Goal: Task Accomplishment & Management: Use online tool/utility

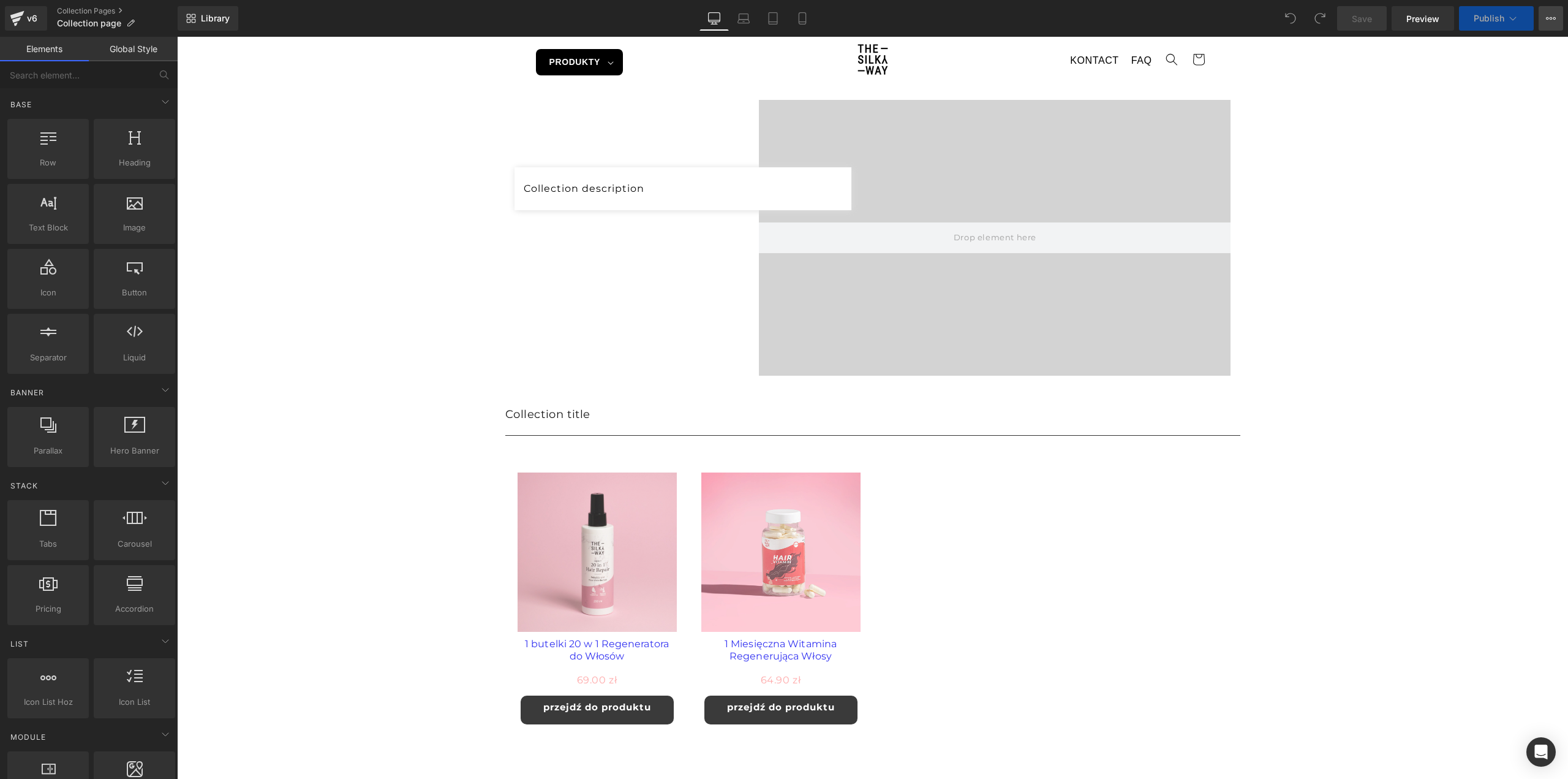
click at [1548, 20] on icon at bounding box center [1551, 18] width 10 height 10
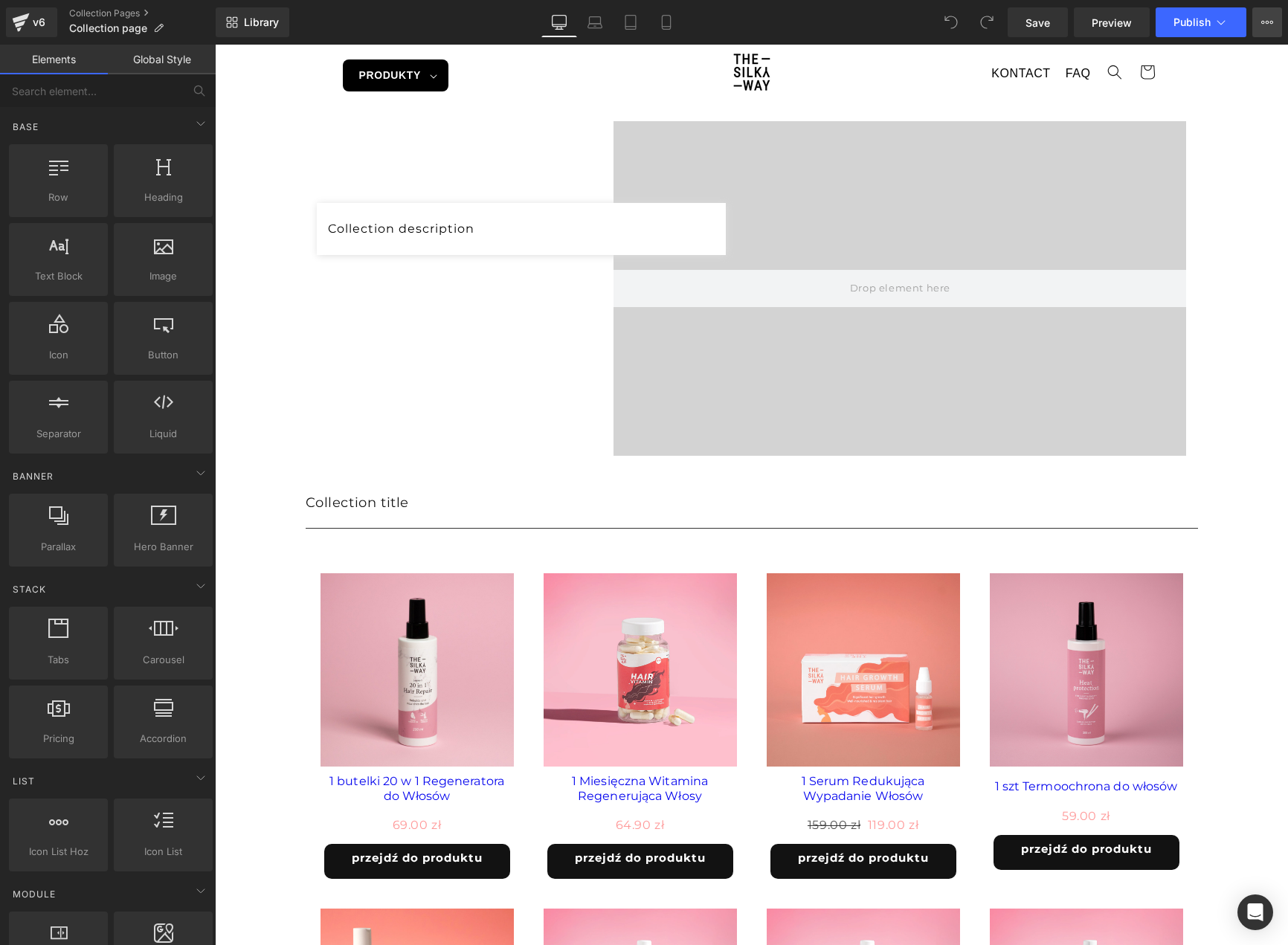
click at [1267, 28] on button "View Live Page View with current Template Save Template to Library Schedule Pub…" at bounding box center [1266, 22] width 29 height 29
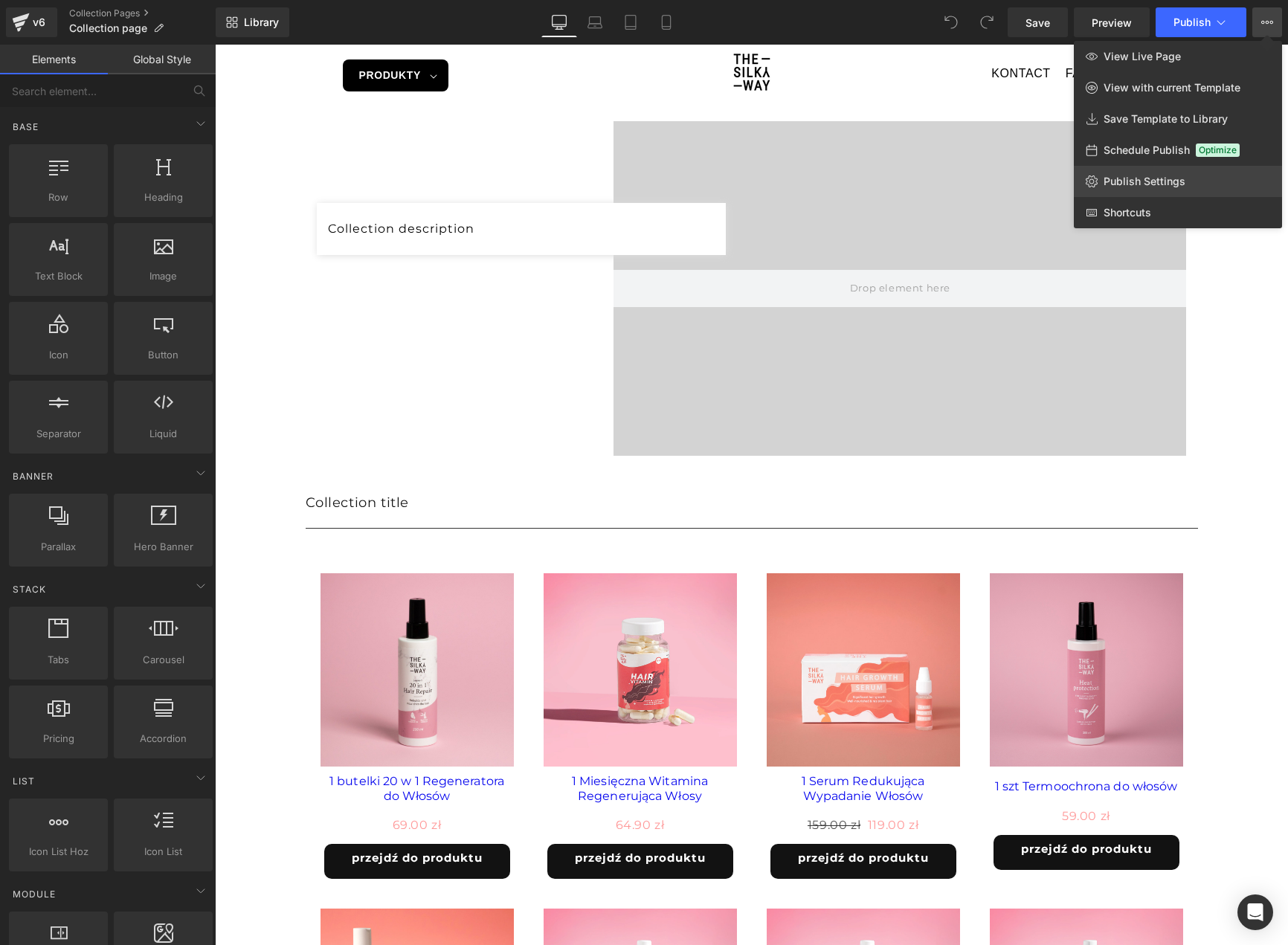
click at [1180, 183] on span "Publish Settings" at bounding box center [1144, 181] width 82 height 13
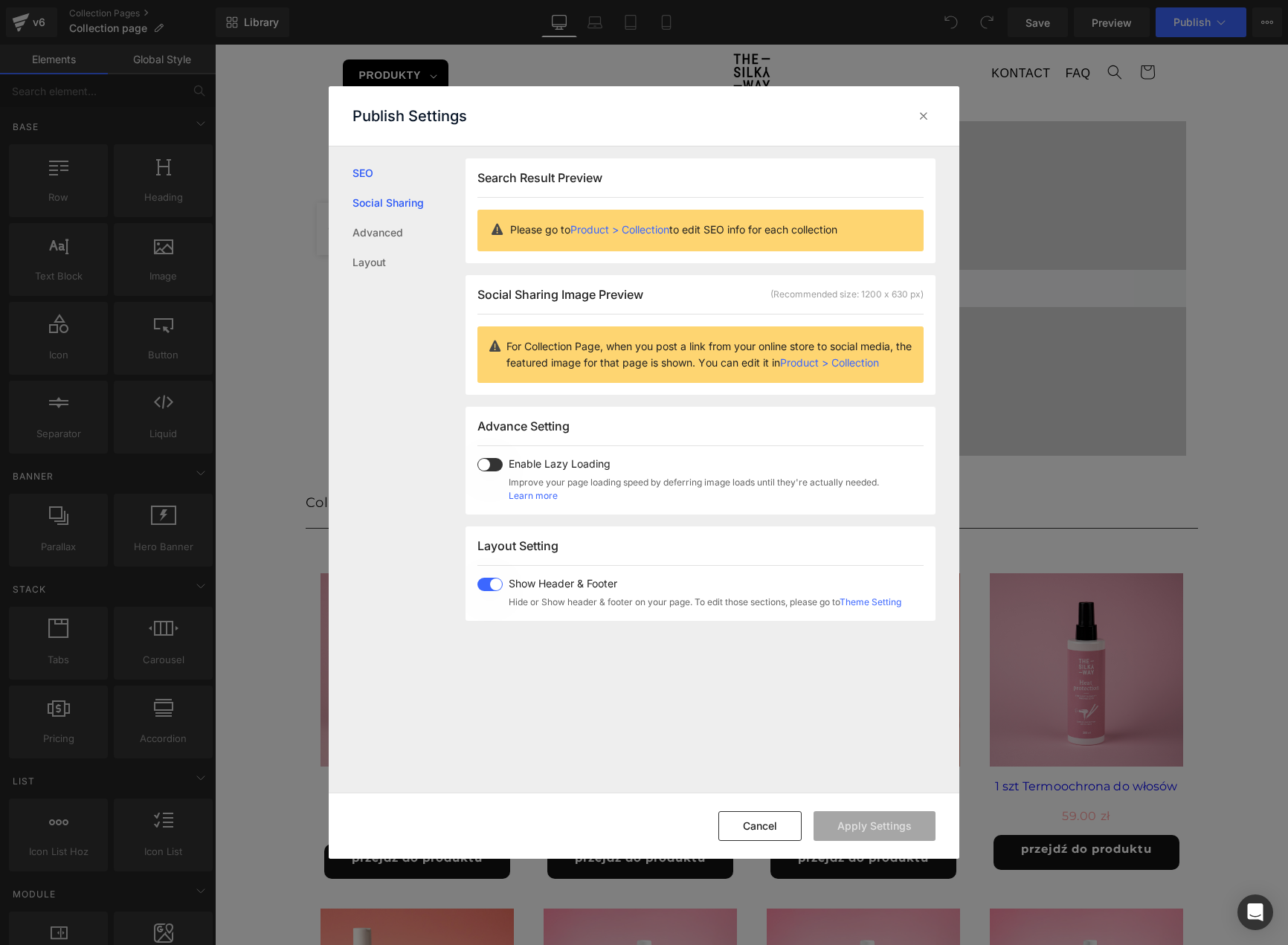
click at [385, 208] on link "Social Sharing" at bounding box center [408, 202] width 113 height 29
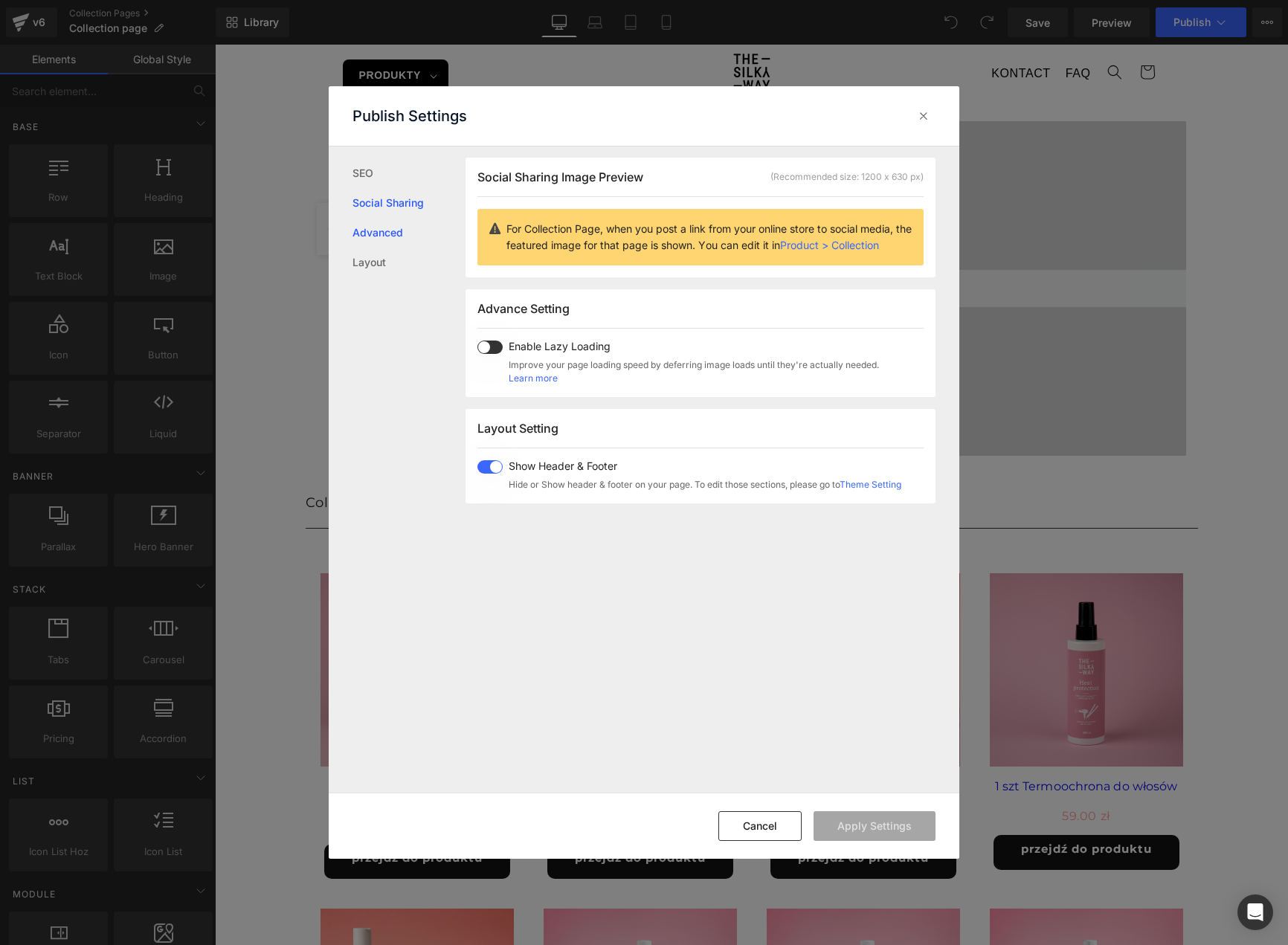
click at [382, 236] on link "Advanced" at bounding box center [408, 232] width 113 height 29
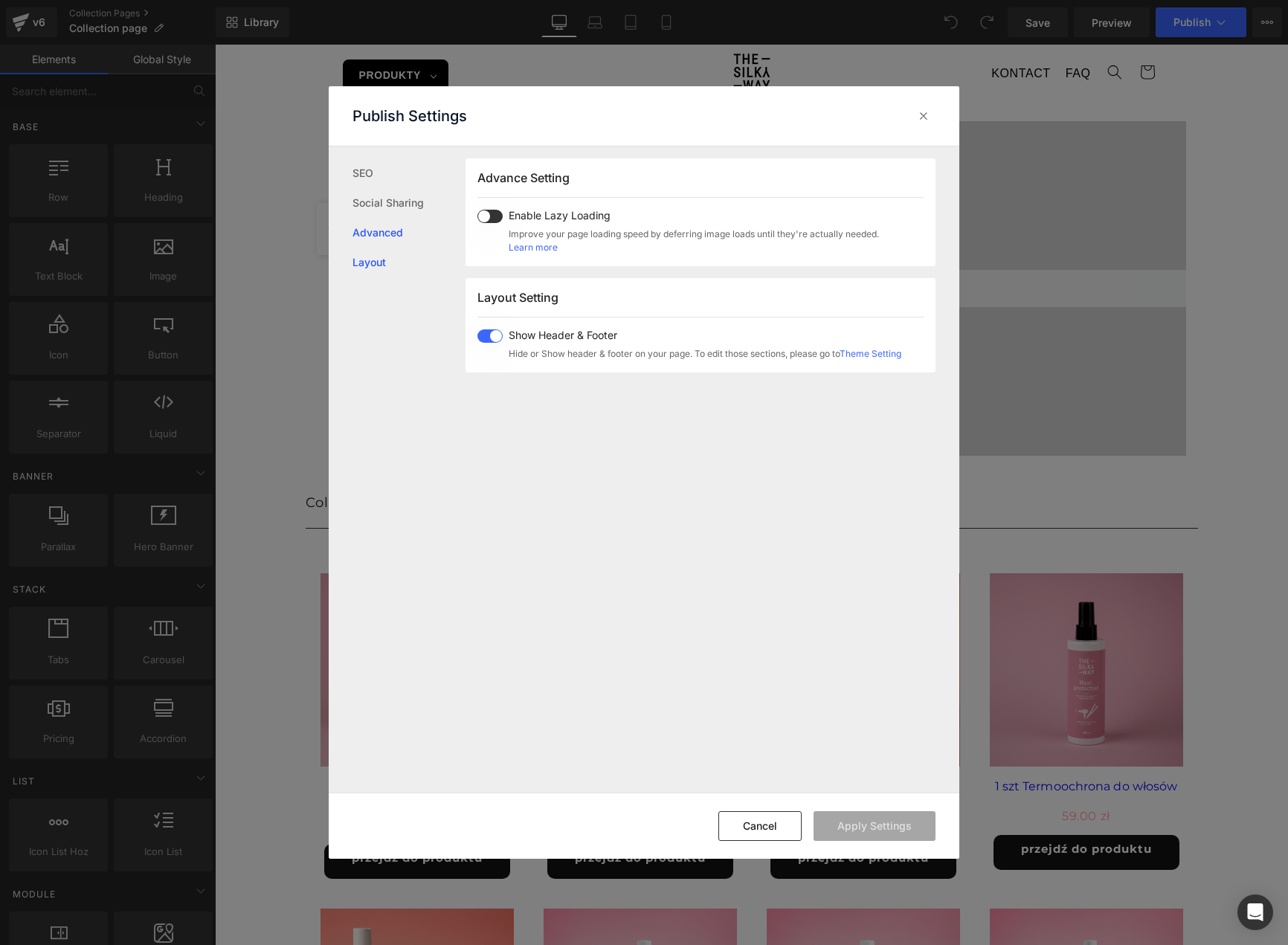
click at [372, 272] on link "Layout" at bounding box center [408, 262] width 113 height 29
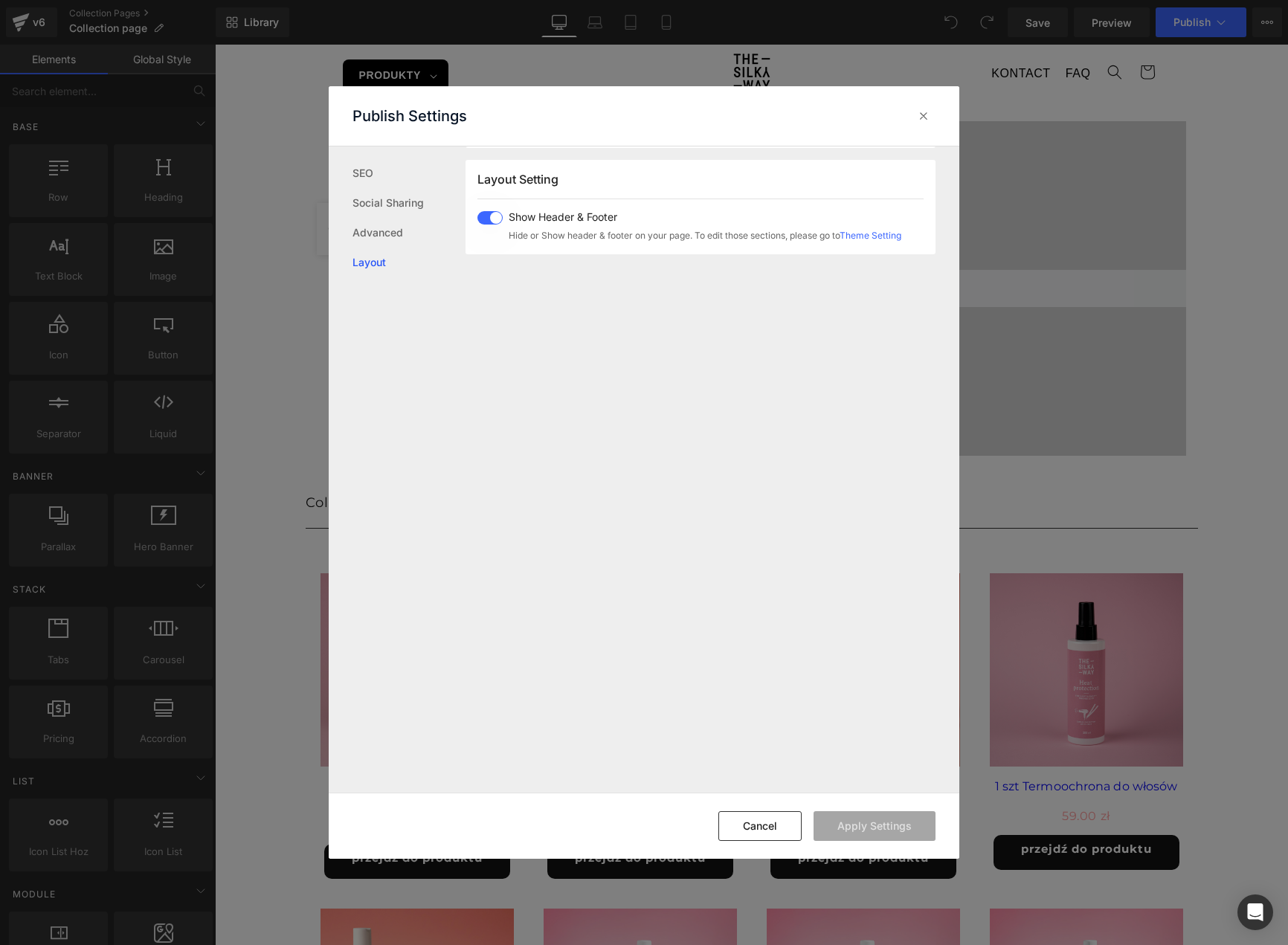
scroll to position [368, 0]
click at [383, 205] on link "Social Sharing" at bounding box center [408, 202] width 113 height 29
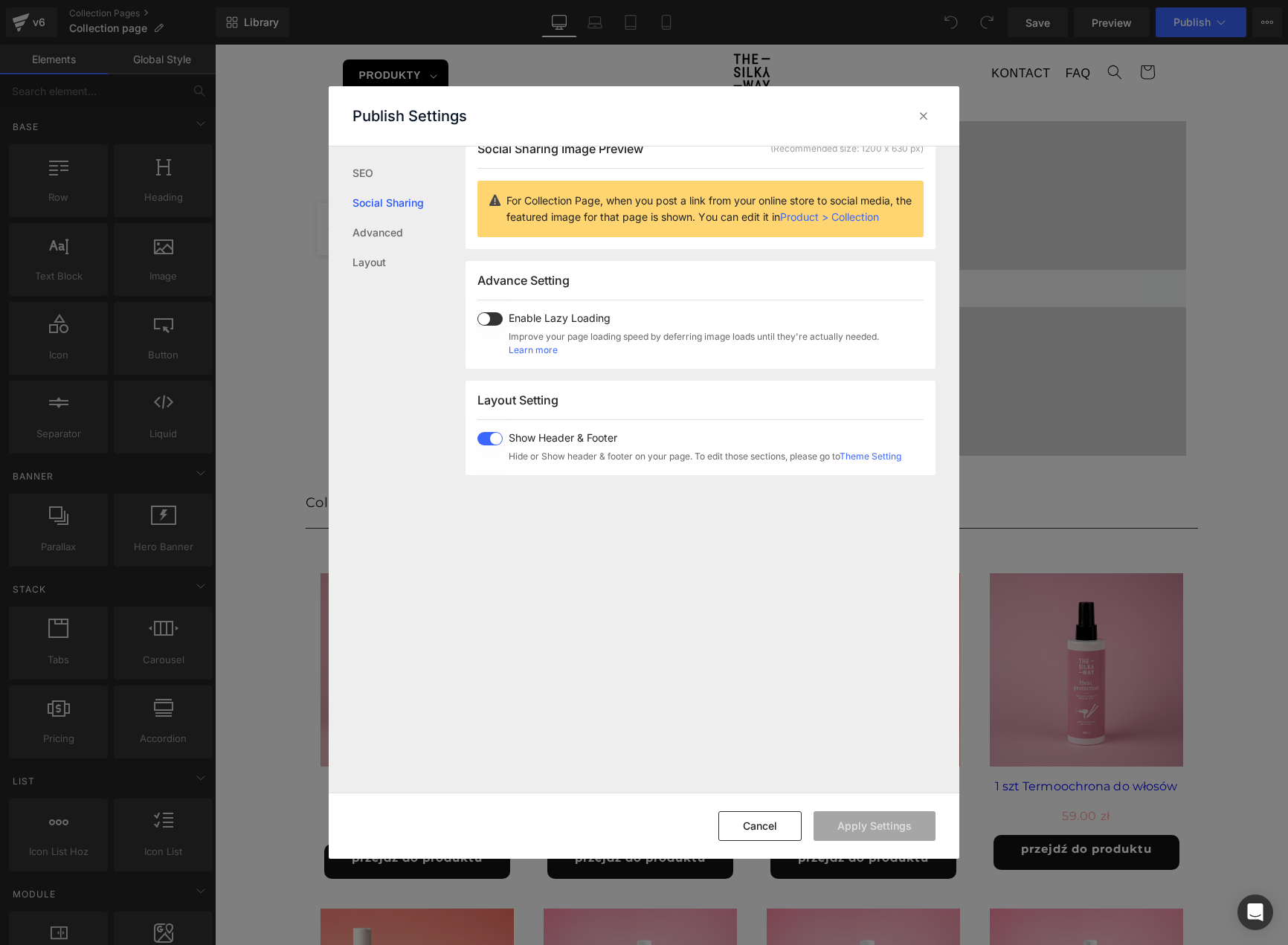
scroll to position [118, 0]
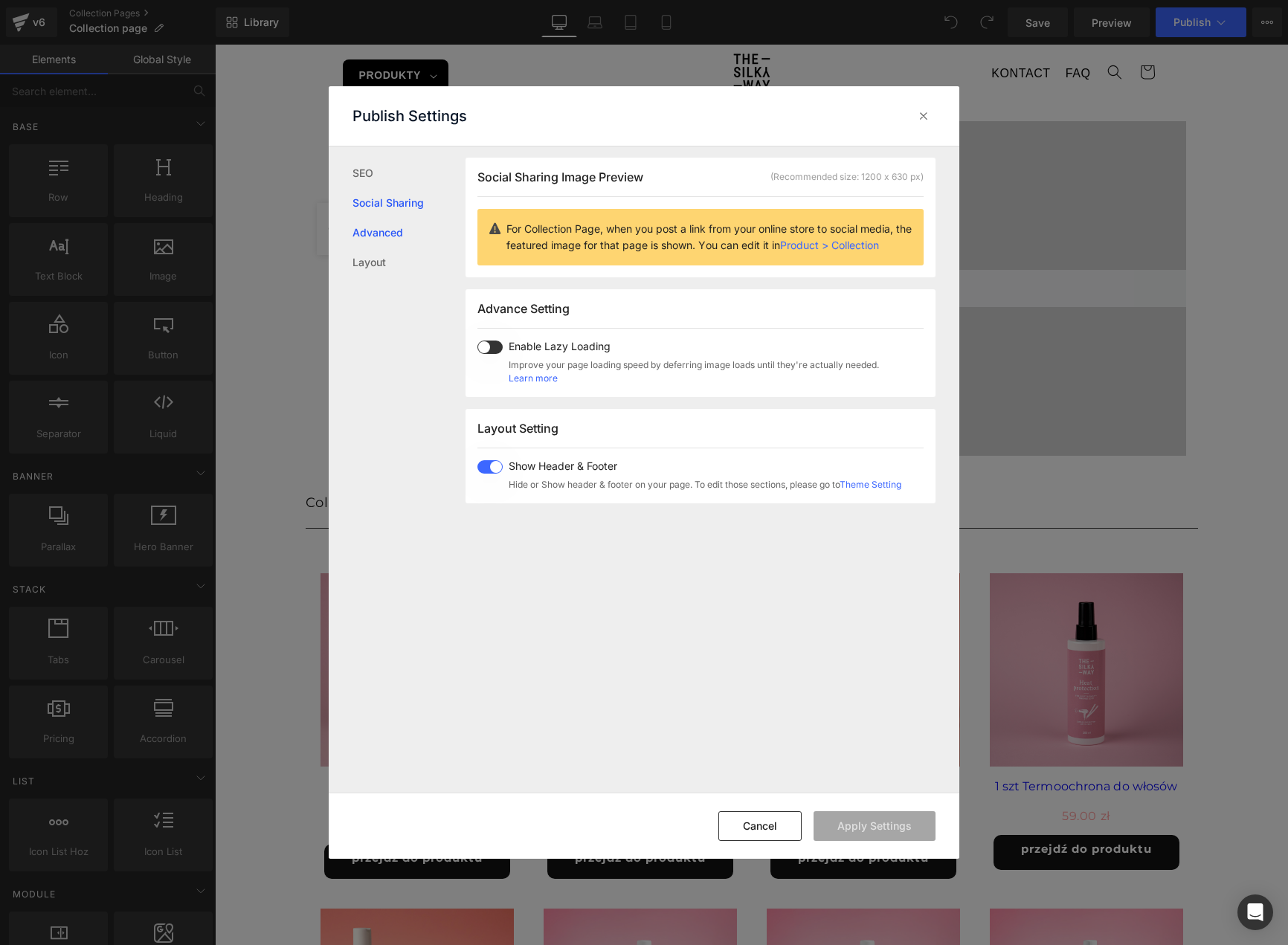
click at [372, 227] on link "Advanced" at bounding box center [408, 232] width 113 height 29
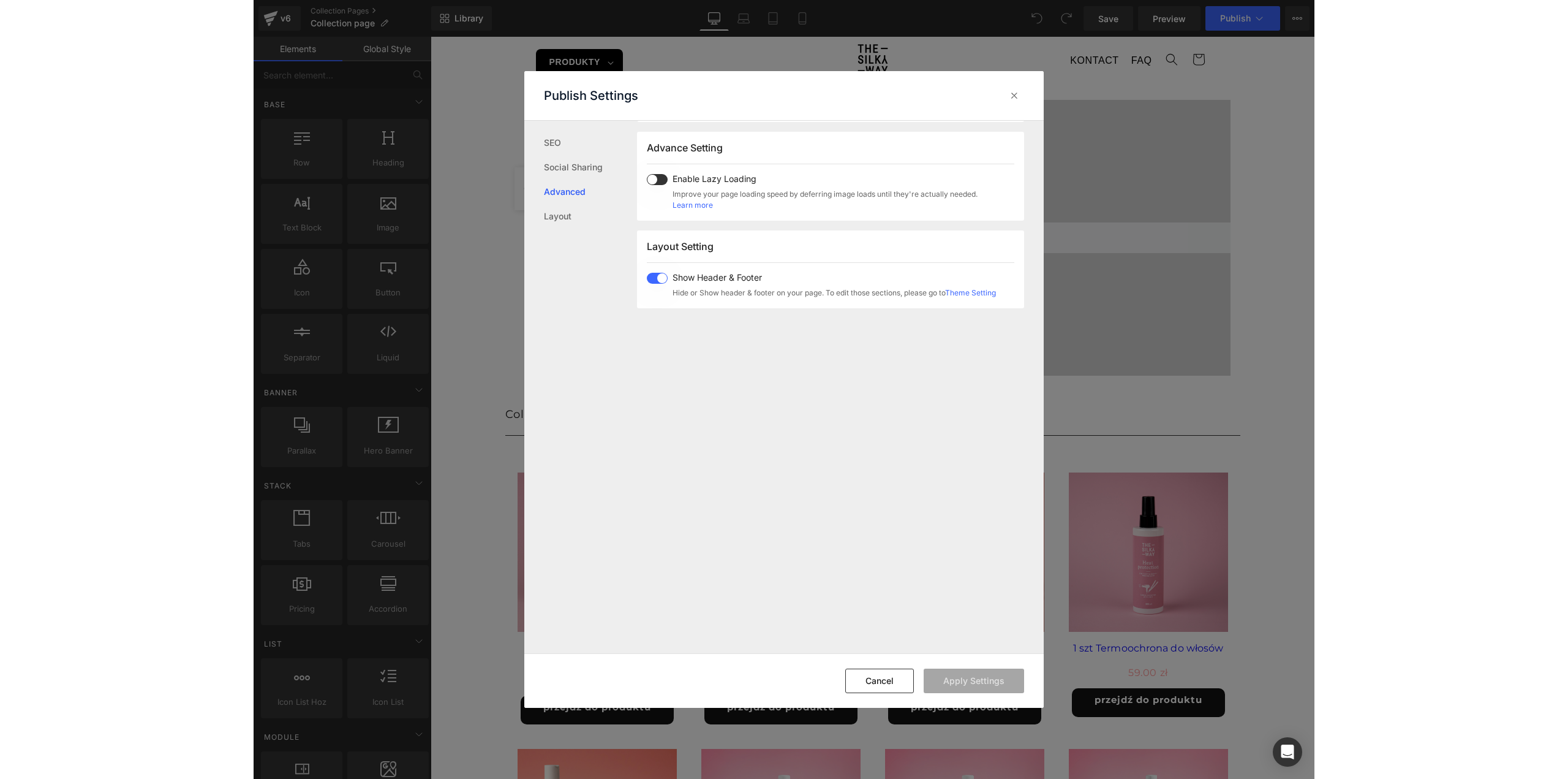
scroll to position [205, 0]
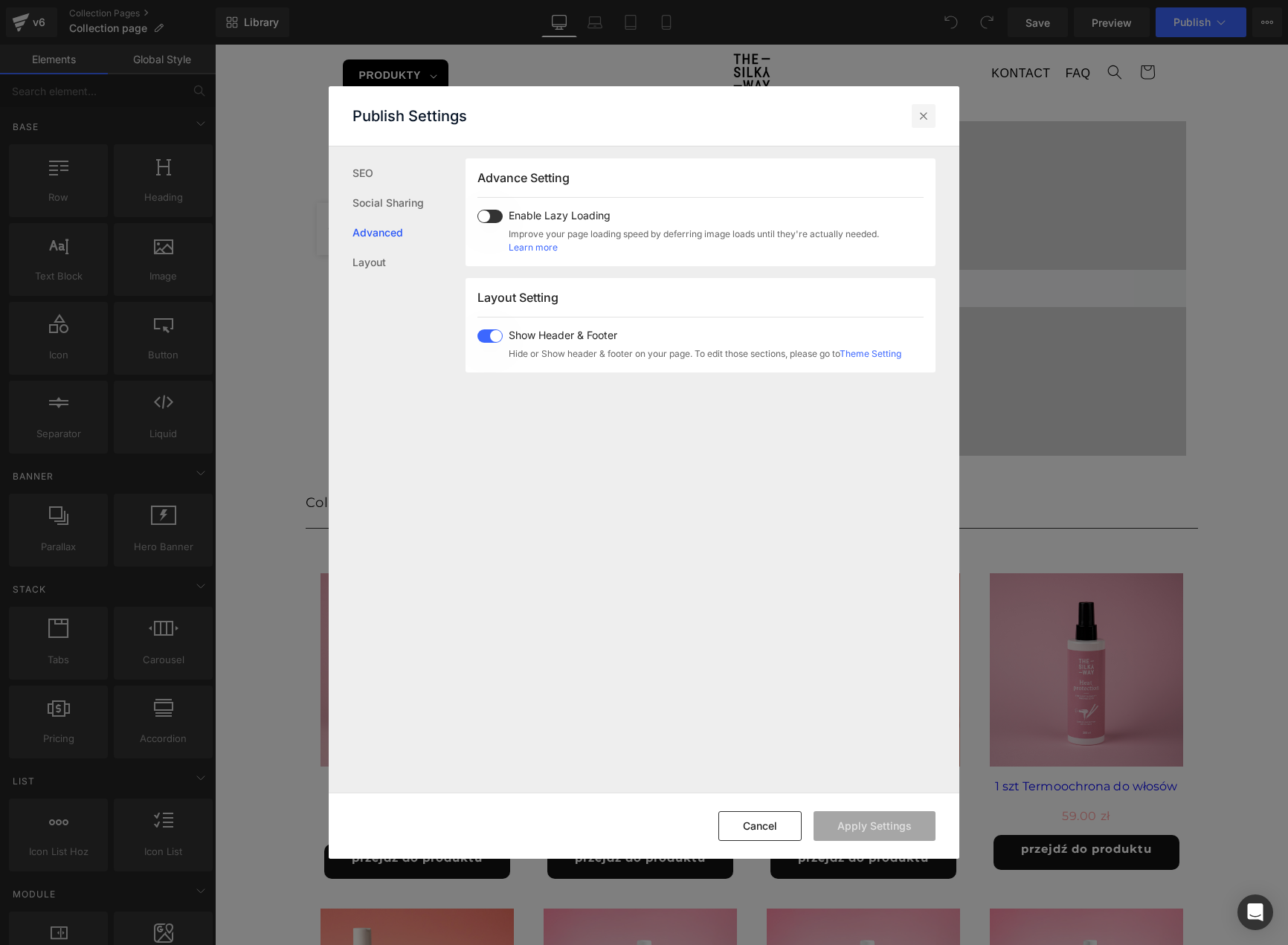
drag, startPoint x: 926, startPoint y: 116, endPoint x: 973, endPoint y: 1, distance: 124.2
click at [926, 116] on icon at bounding box center [923, 117] width 15 height 15
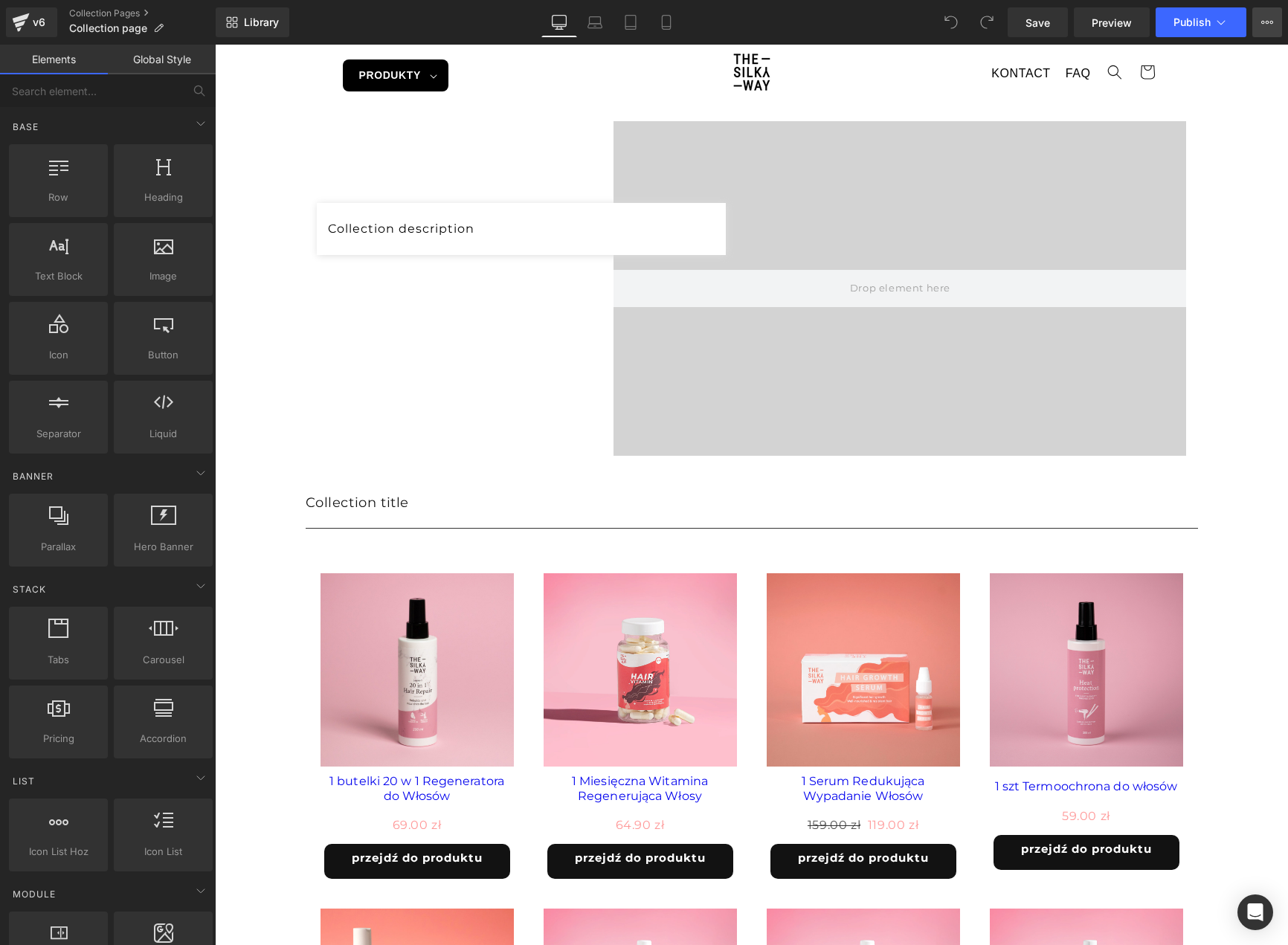
click at [1265, 31] on button "View Live Page View with current Template Save Template to Library Schedule Pub…" at bounding box center [1266, 22] width 29 height 29
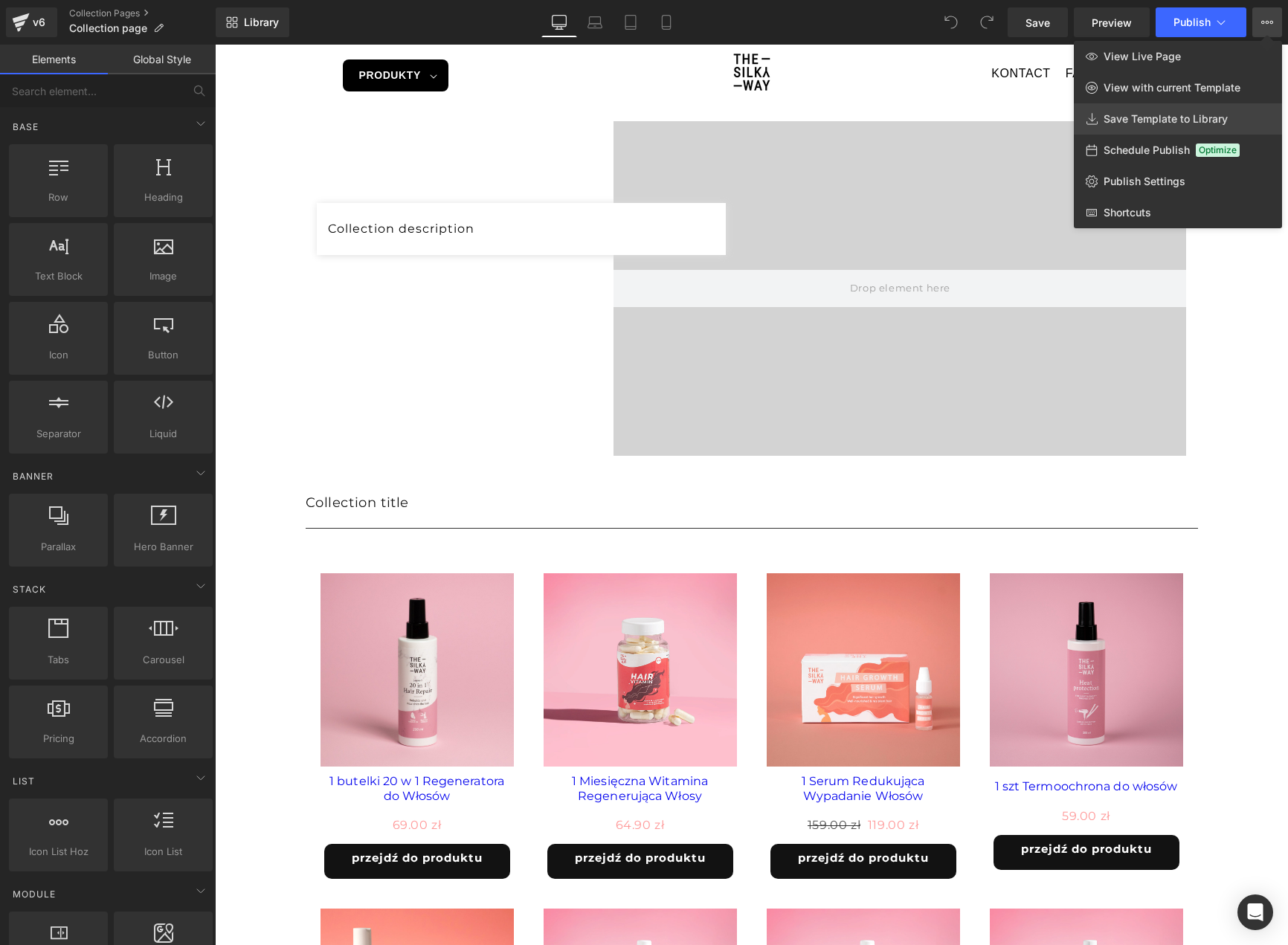
click at [1206, 121] on span "Save Template to Library" at bounding box center [1165, 118] width 124 height 13
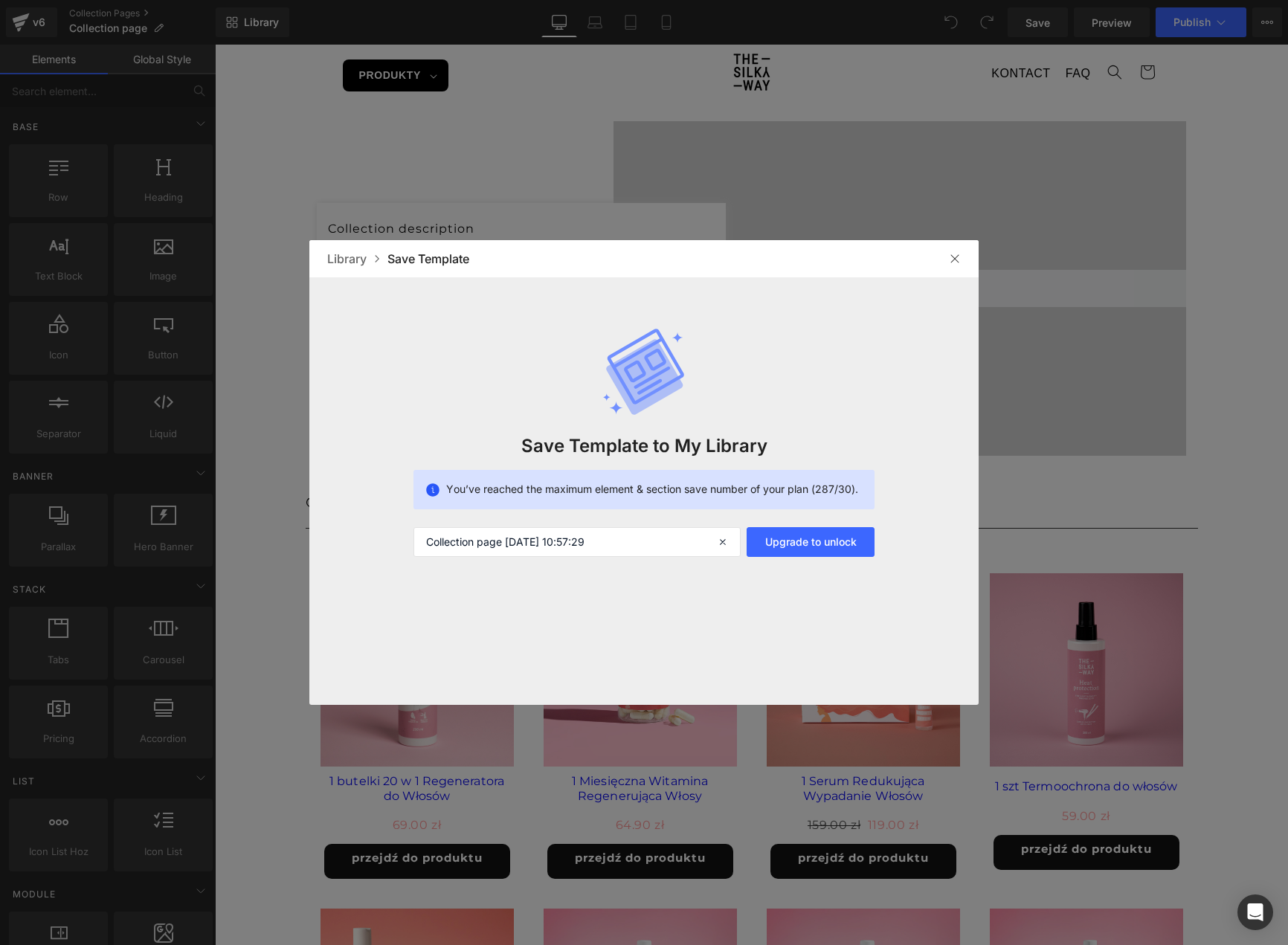
click at [949, 252] on div at bounding box center [954, 258] width 24 height 24
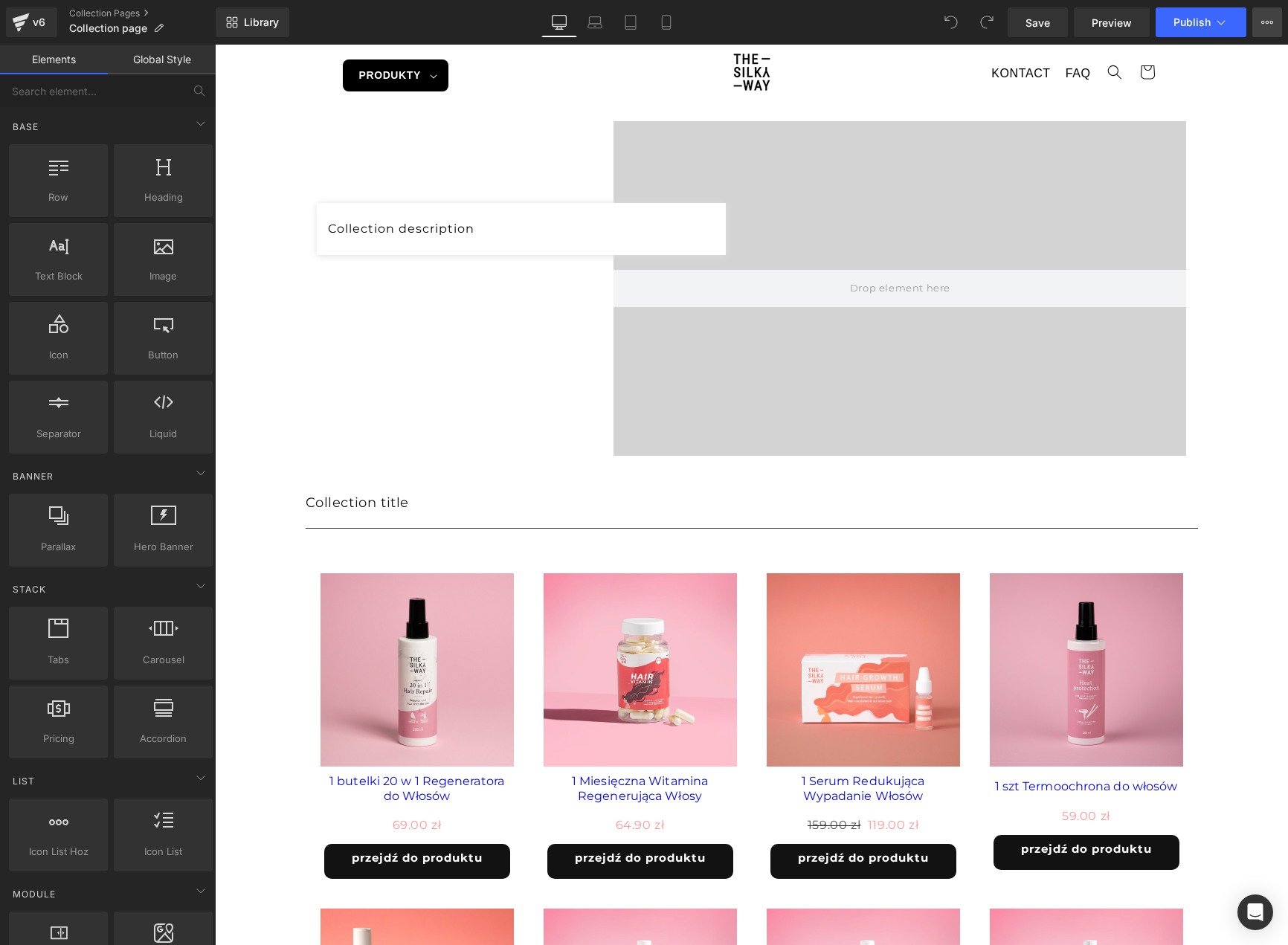
click at [1260, 29] on button "View Live Page View with current Template Save Template to Library Schedule Pub…" at bounding box center [1266, 22] width 29 height 29
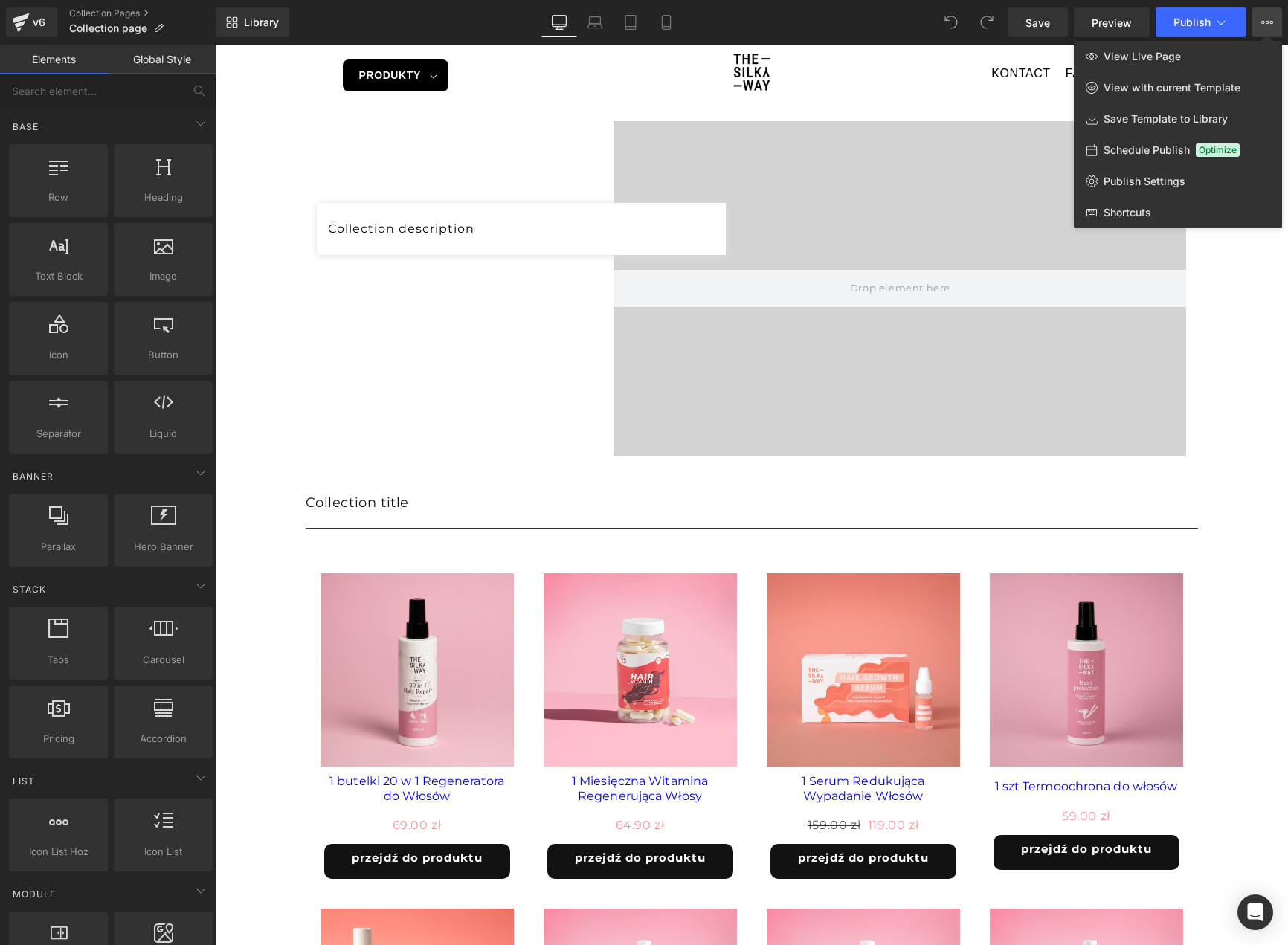
click at [259, 481] on div at bounding box center [752, 495] width 1073 height 900
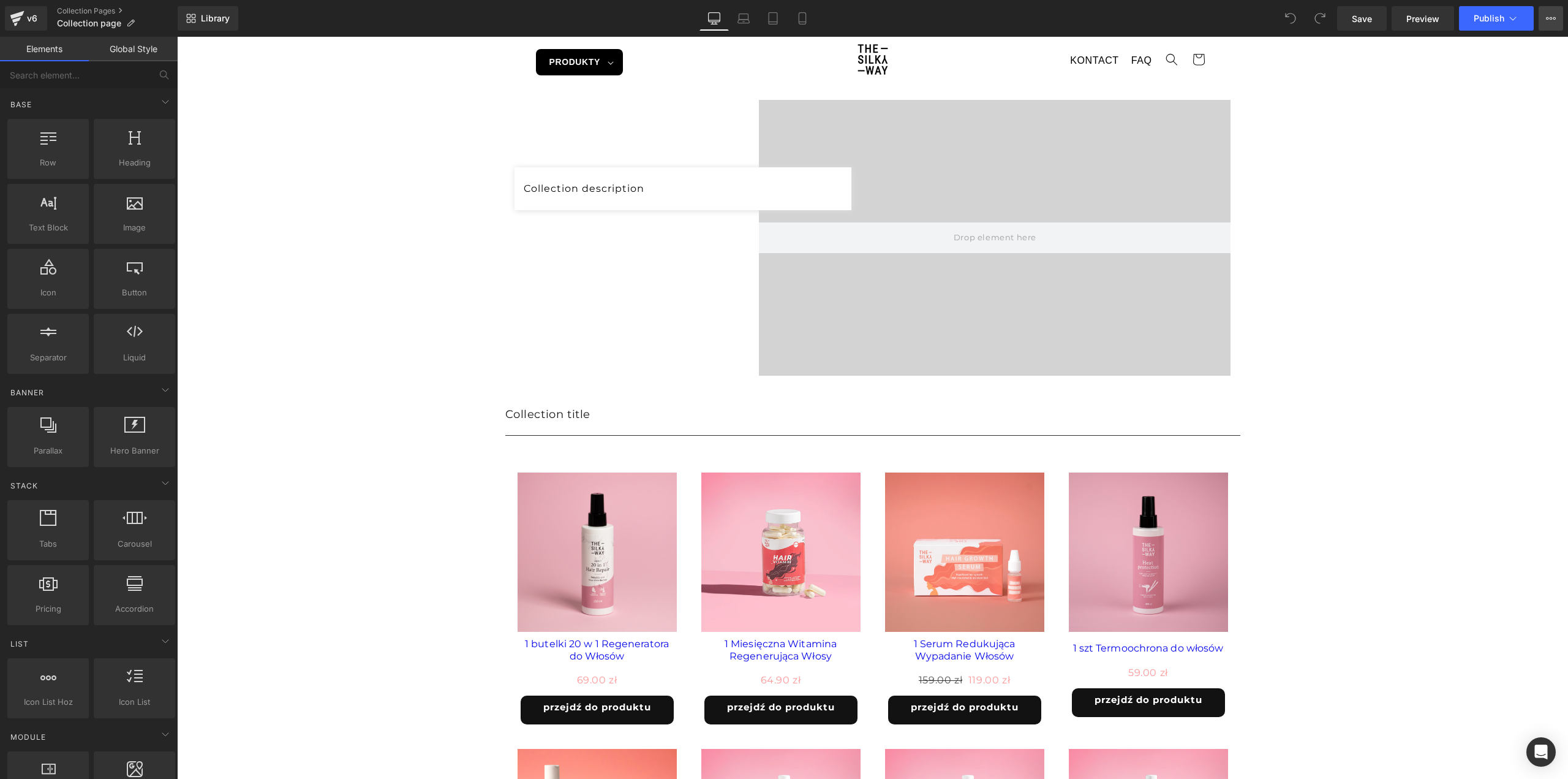
click at [1545, 27] on button "View Live Page View with current Template Save Template to Library Schedule Pub…" at bounding box center [1551, 18] width 24 height 24
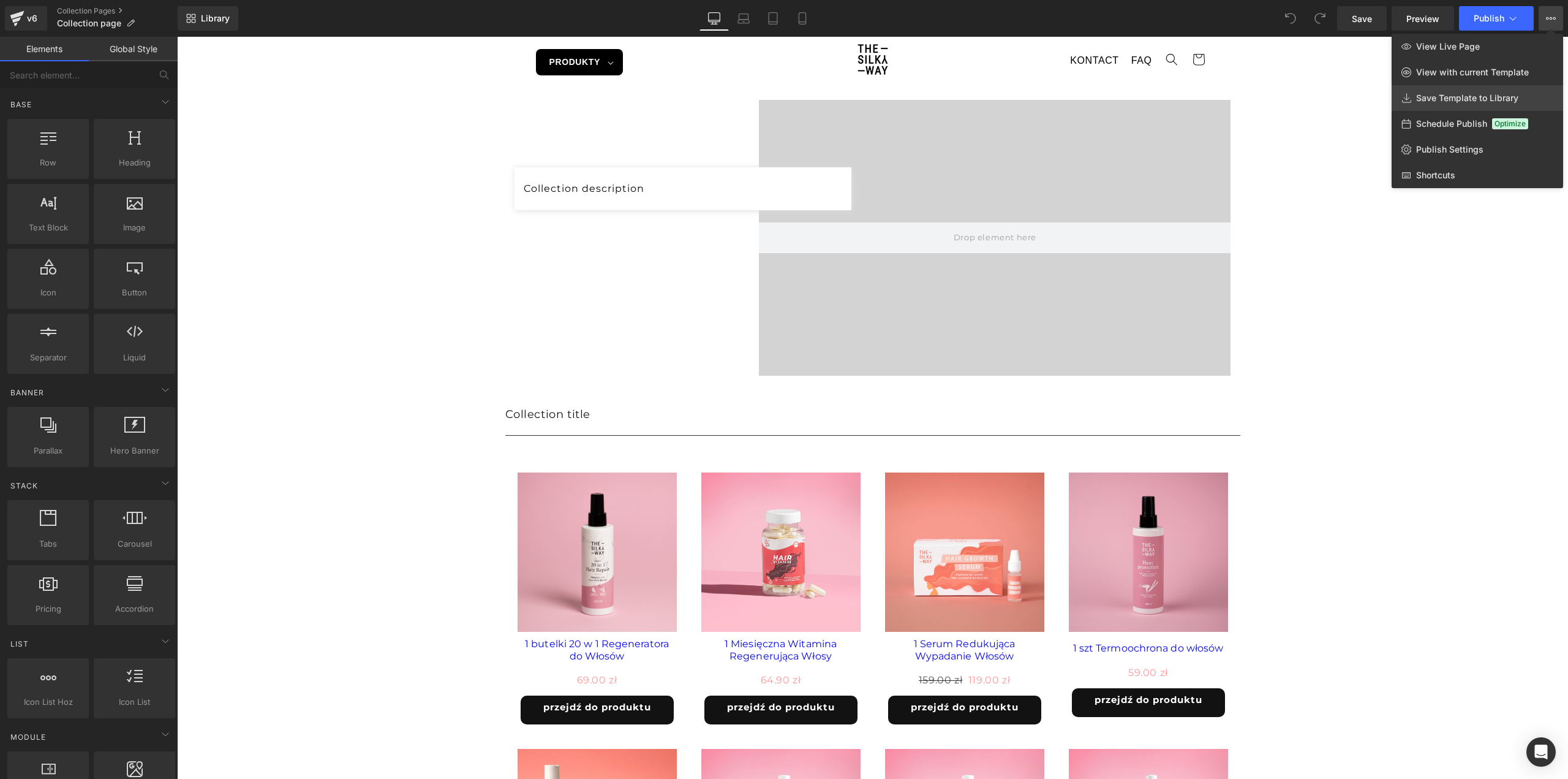
click at [1476, 97] on span "Save Template to Library" at bounding box center [1467, 98] width 102 height 11
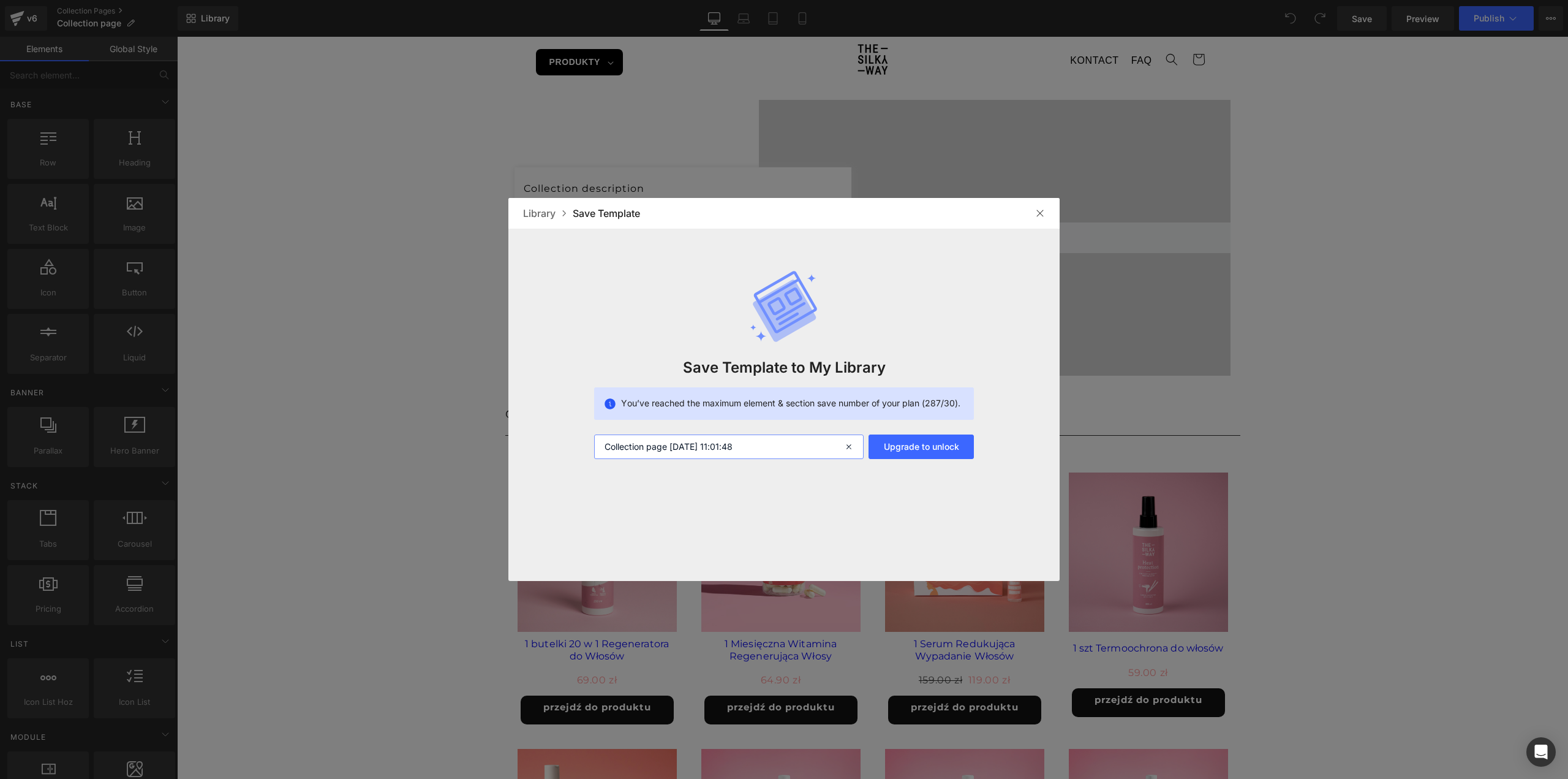
drag, startPoint x: 790, startPoint y: 448, endPoint x: 474, endPoint y: 443, distance: 316.0
click at [474, 443] on div "Library Save Template Save Template to My Library You’ve reached the maximum el…" at bounding box center [784, 389] width 1568 height 779
type input "Kollekció exportálni"
click at [918, 450] on button "Upgrade to unlock" at bounding box center [921, 446] width 105 height 24
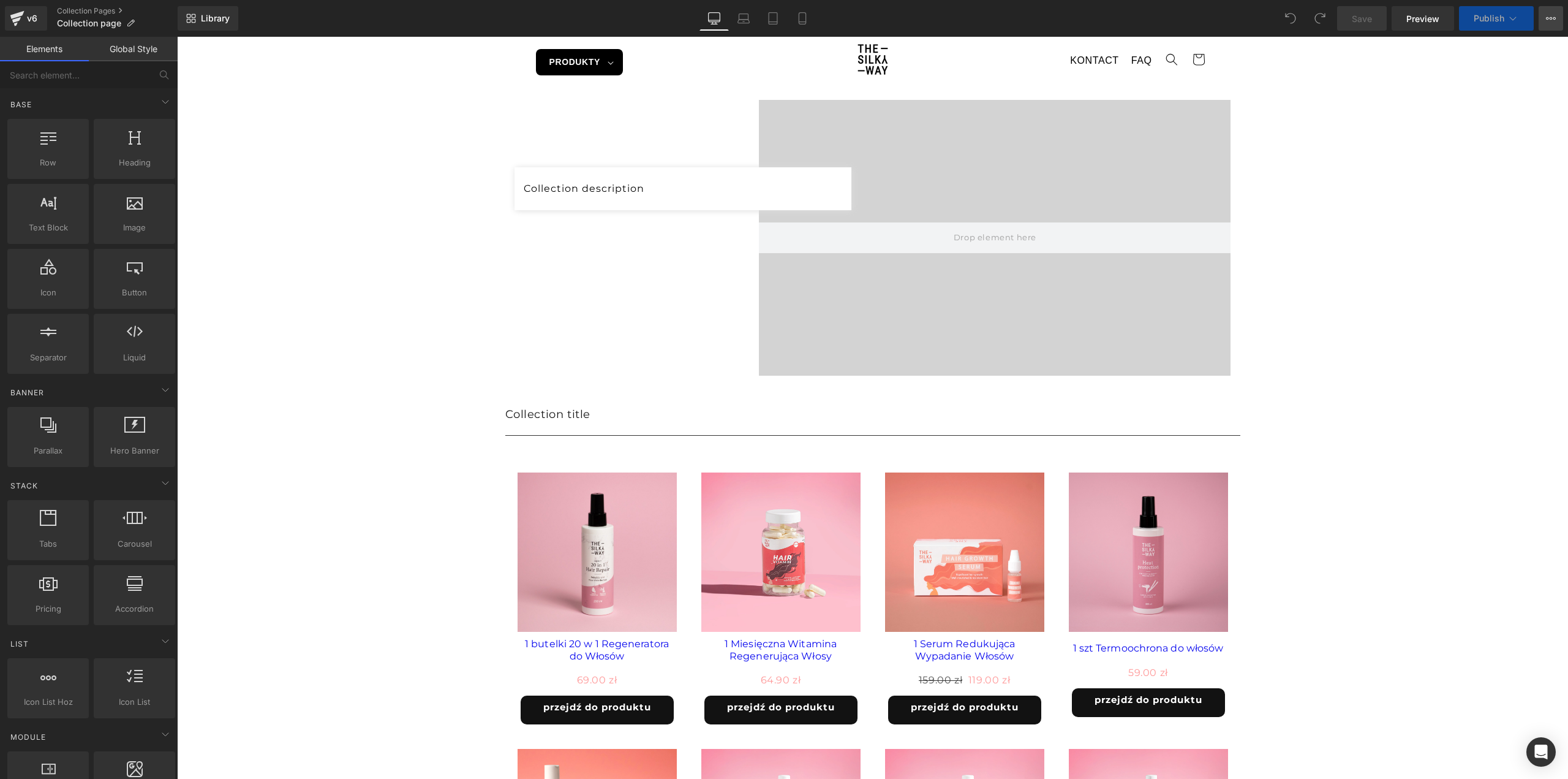
click at [1551, 19] on icon at bounding box center [1551, 18] width 10 height 10
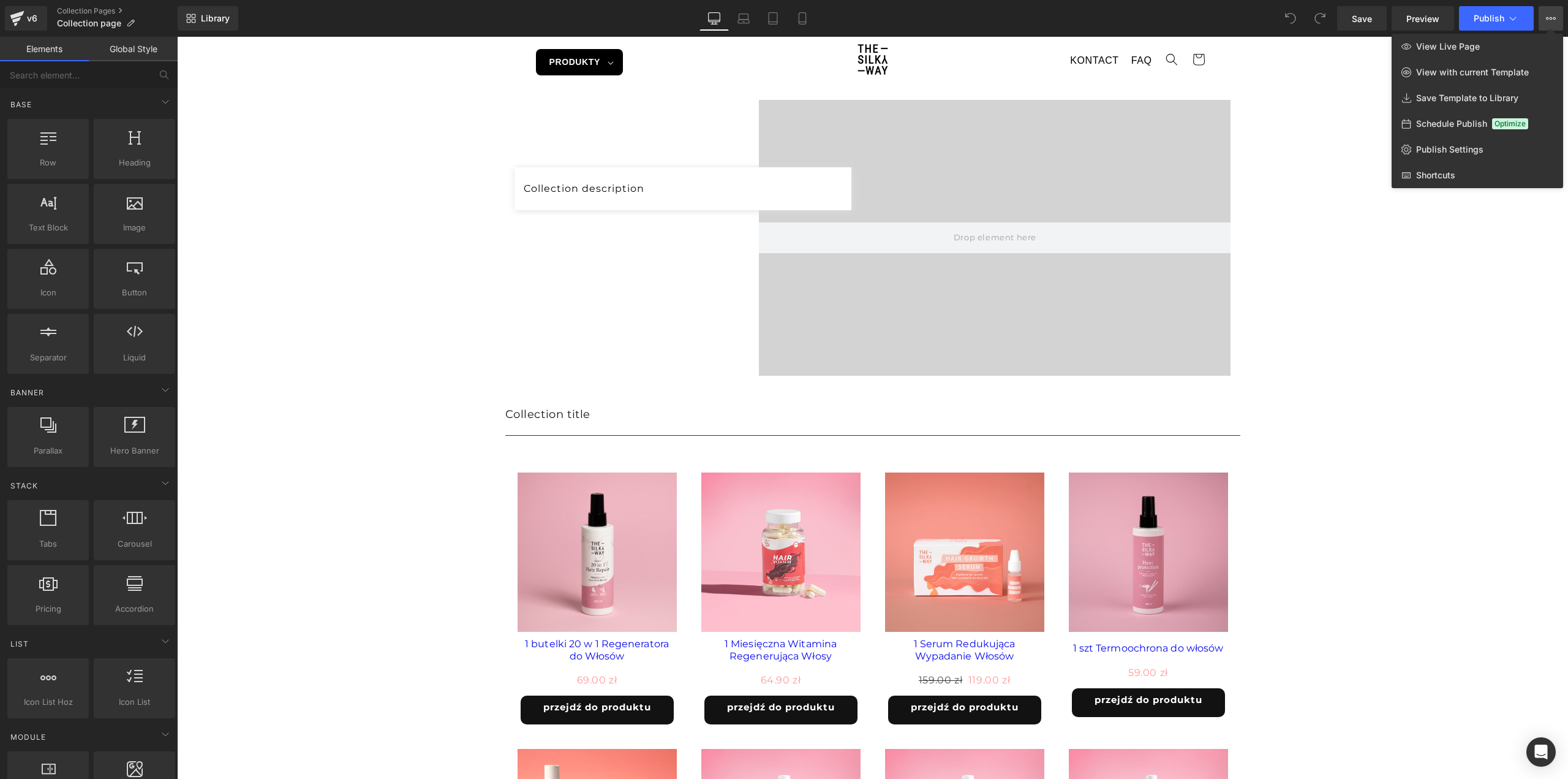
click at [1395, 395] on div at bounding box center [873, 408] width 1392 height 742
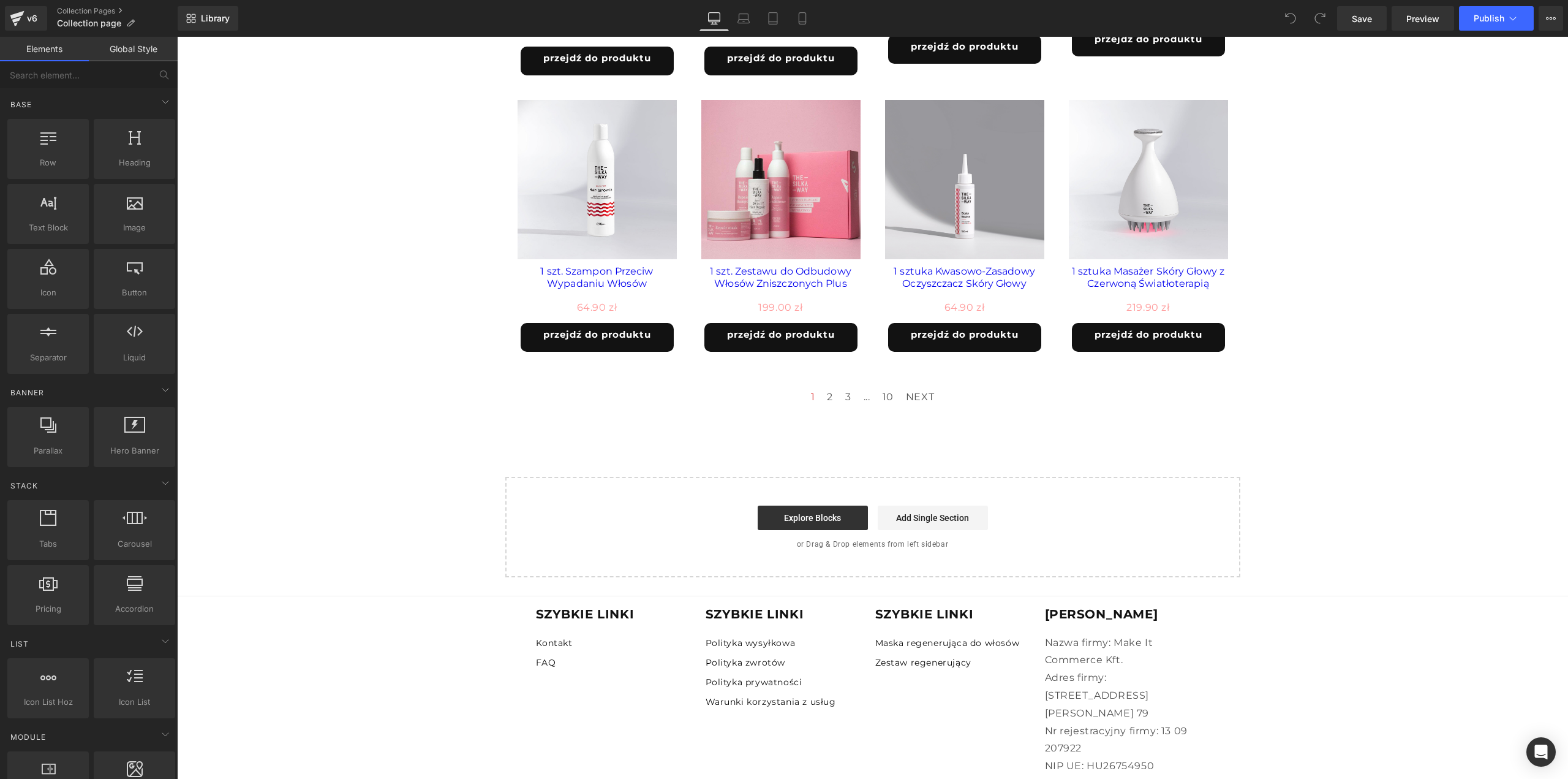
scroll to position [1042, 0]
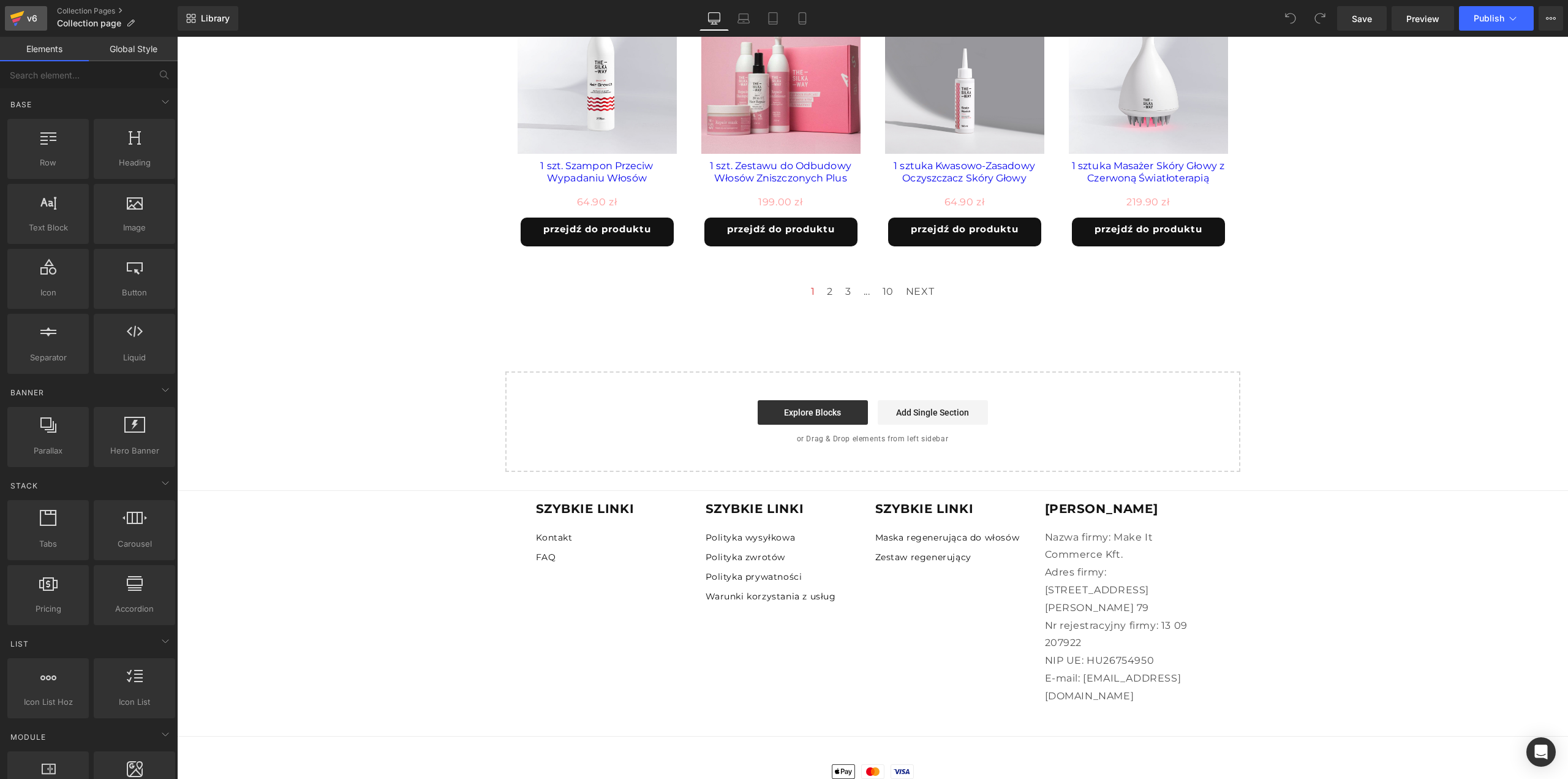
click at [20, 15] on icon at bounding box center [17, 15] width 14 height 8
